Goal: Book appointment/travel/reservation

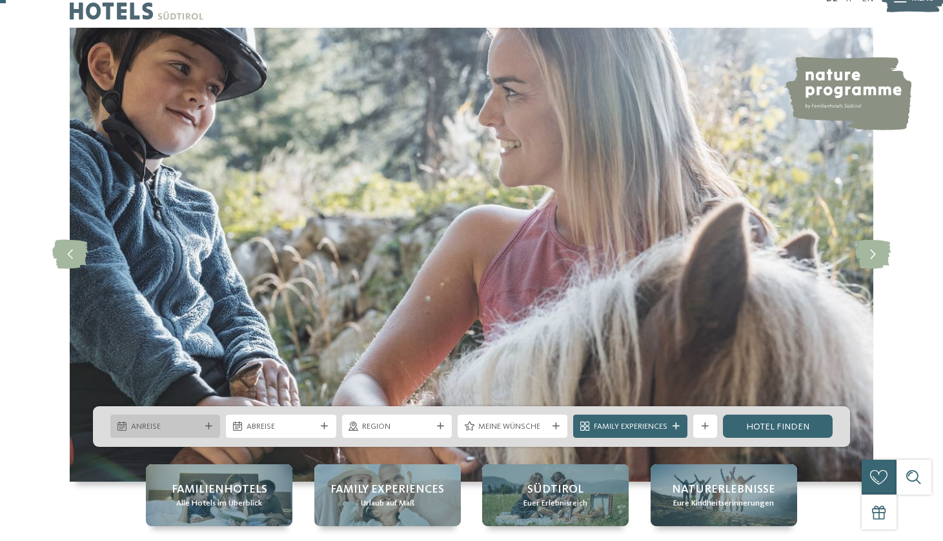
click at [204, 426] on div at bounding box center [209, 426] width 12 height 7
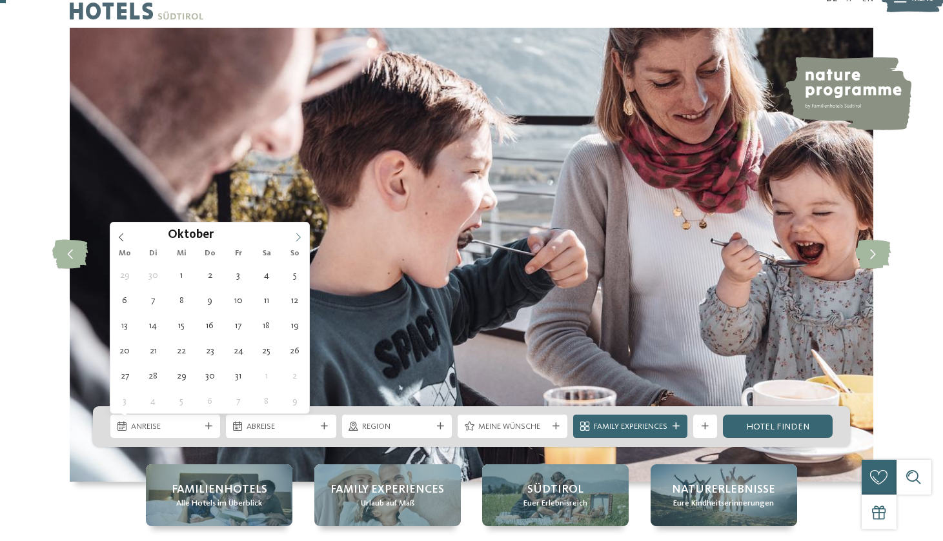
click at [298, 235] on icon at bounding box center [298, 237] width 9 height 9
type div "29.12.2025"
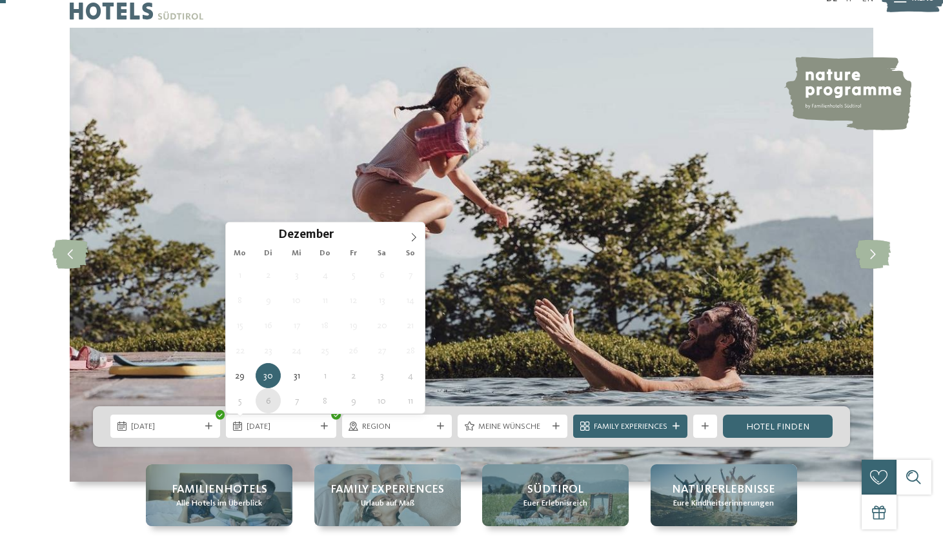
type div "06.01.2026"
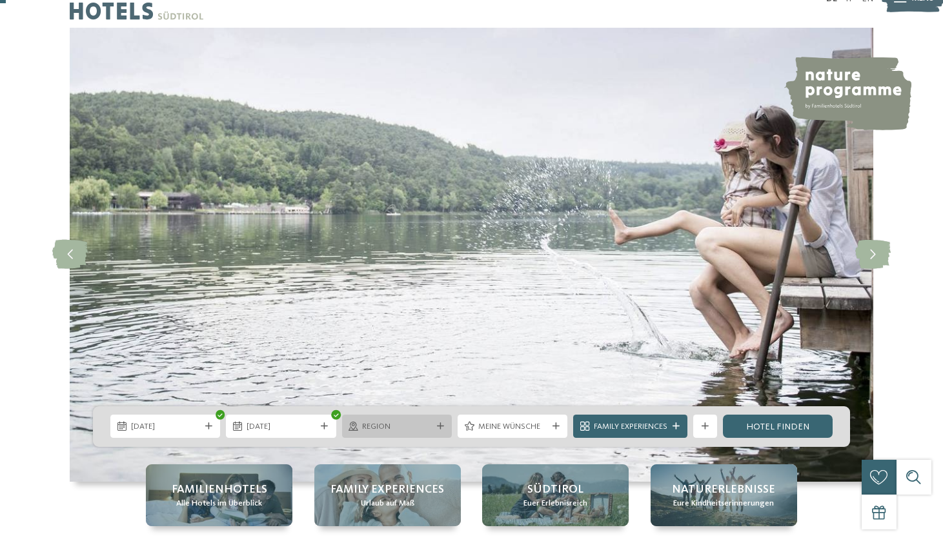
click at [441, 430] on icon at bounding box center [440, 426] width 7 height 7
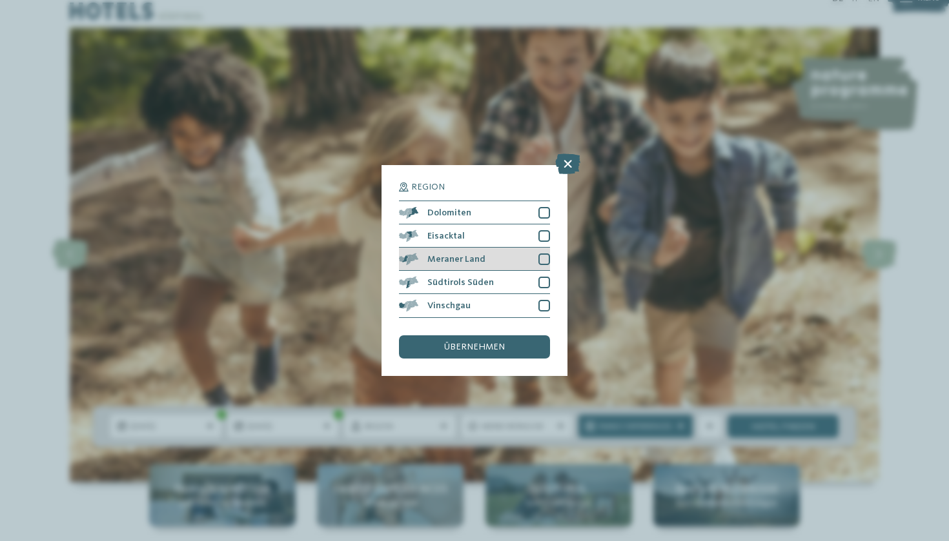
click at [542, 254] on div at bounding box center [544, 260] width 12 height 12
click at [546, 277] on div at bounding box center [544, 283] width 12 height 12
click at [503, 343] on span "übernehmen" at bounding box center [474, 347] width 61 height 9
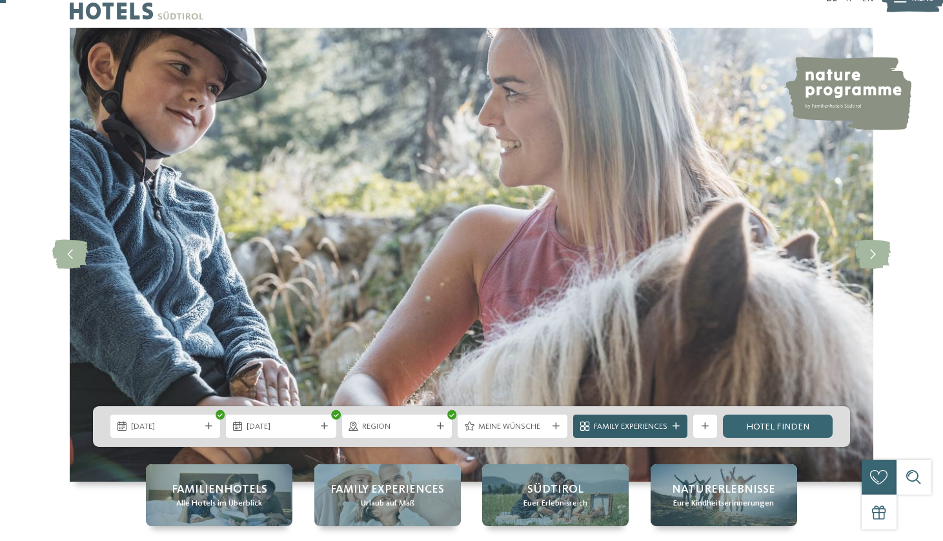
click at [674, 428] on icon at bounding box center [675, 426] width 7 height 7
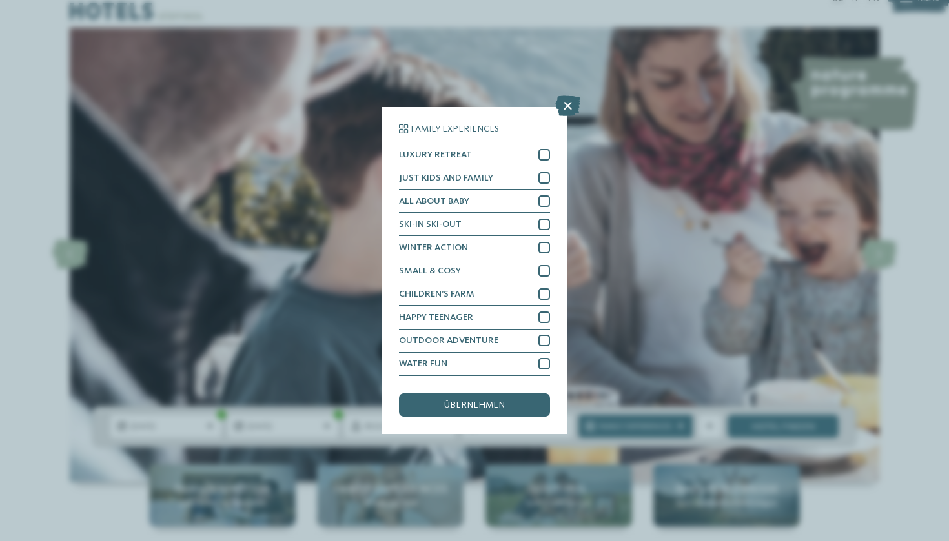
click at [665, 341] on div "Family Experiences LUXURY RETREAT JUST KIDS AND FAMILY" at bounding box center [474, 270] width 949 height 541
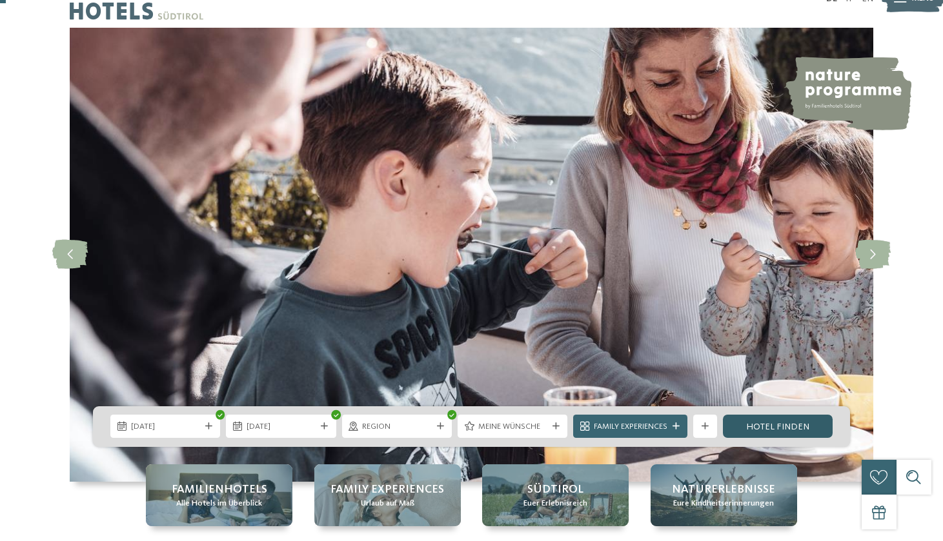
click at [784, 429] on link "Hotel finden" at bounding box center [778, 426] width 110 height 23
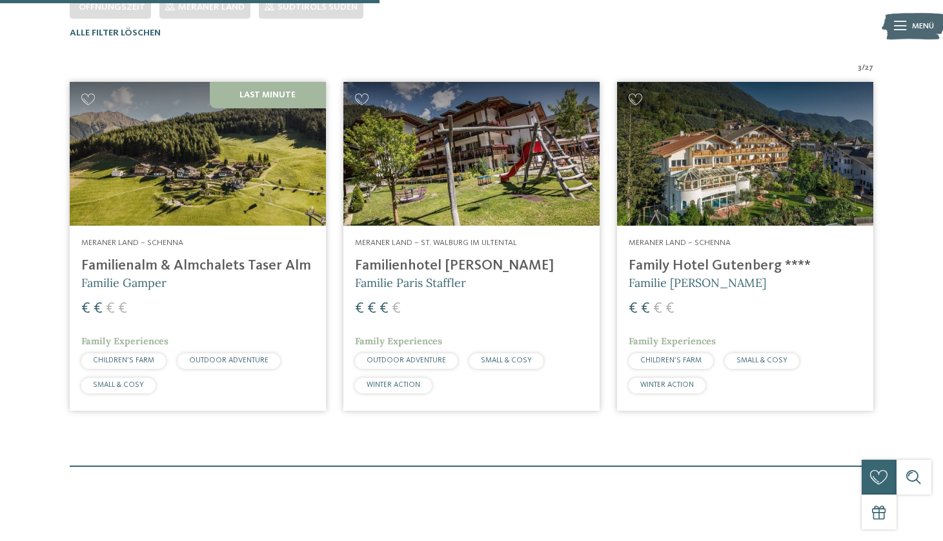
click at [263, 269] on h4 "Familienalm & Almchalets Taser Alm" at bounding box center [197, 265] width 233 height 17
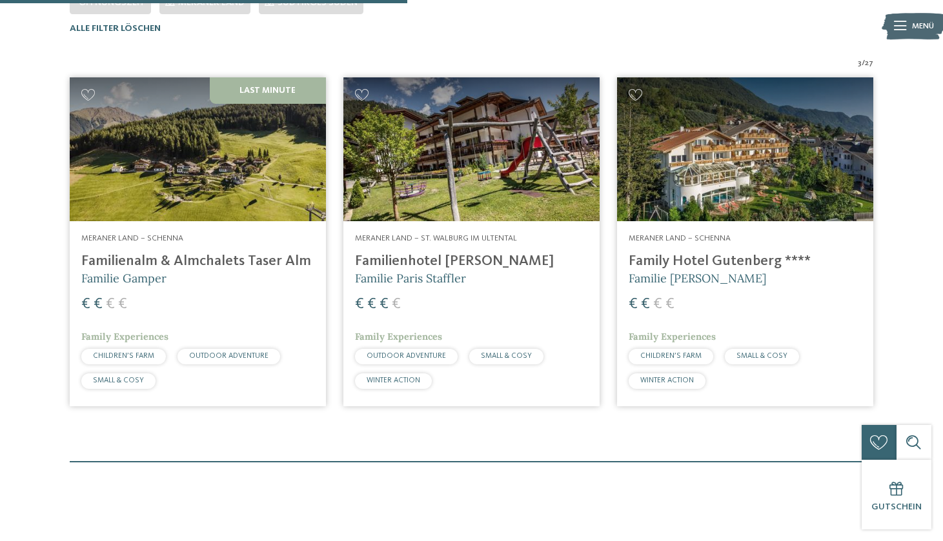
scroll to position [364, 0]
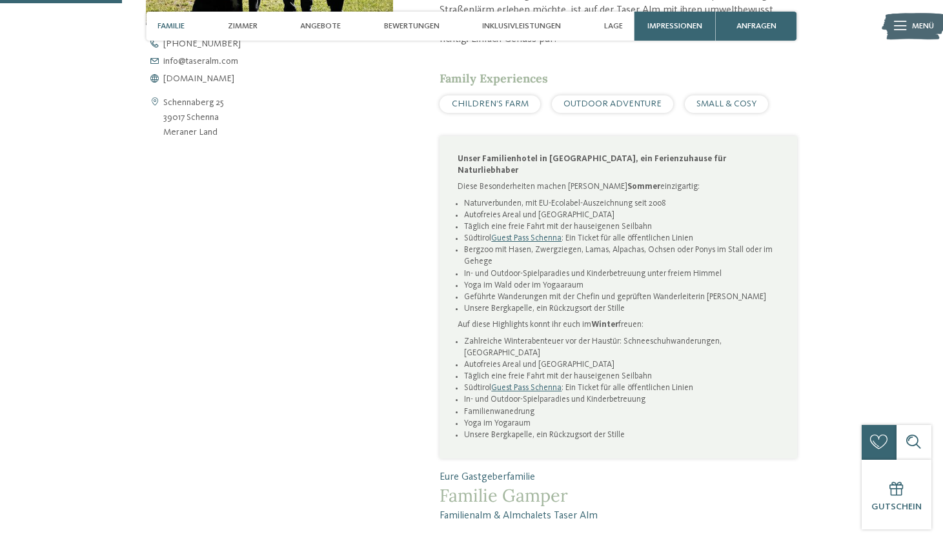
scroll to position [584, 0]
